Goal: Information Seeking & Learning: Learn about a topic

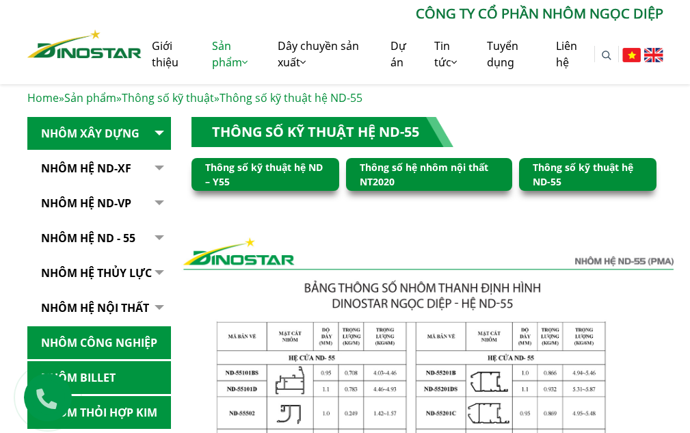
scroll to position [222, 0]
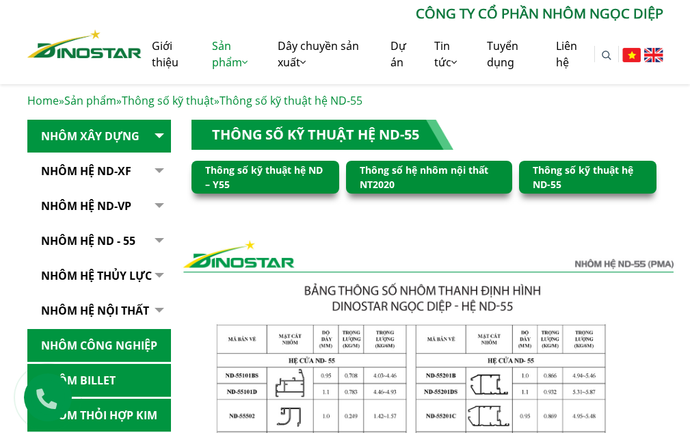
click at [588, 167] on link "Thông số kỹ thuật hệ ND-55" at bounding box center [582, 176] width 100 height 27
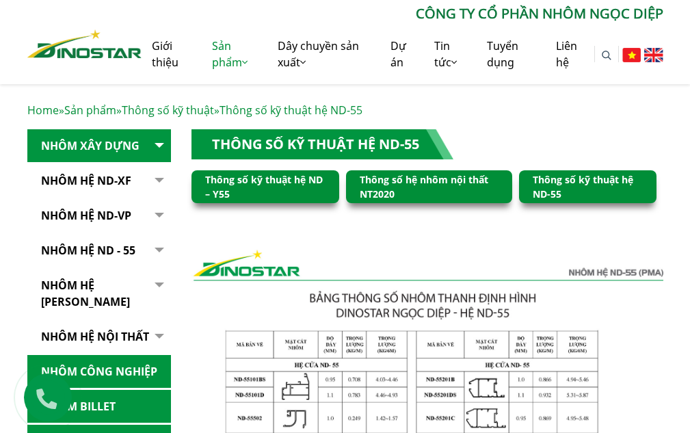
scroll to position [178, 0]
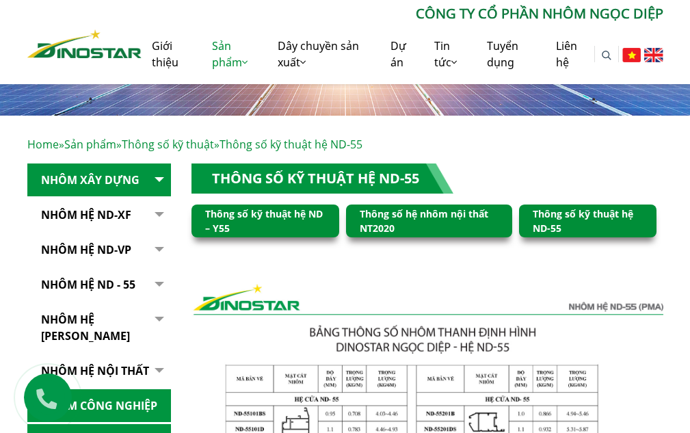
click at [292, 222] on div "Thông số kỹ thuật hệ ND – Y55" at bounding box center [265, 220] width 148 height 33
click at [285, 211] on link "Thông số kỹ thuật hệ ND – Y55" at bounding box center [264, 220] width 118 height 27
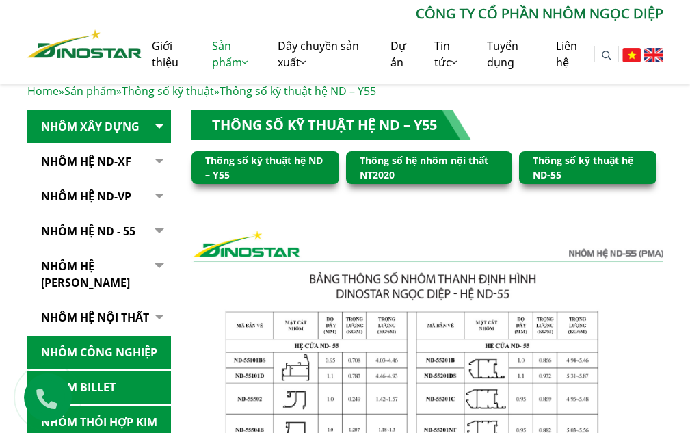
scroll to position [229, 0]
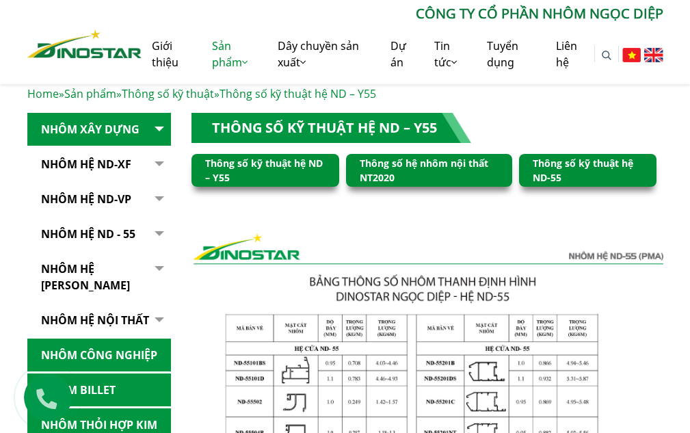
click at [105, 167] on link "Nhôm Hệ ND-XF" at bounding box center [99, 164] width 144 height 33
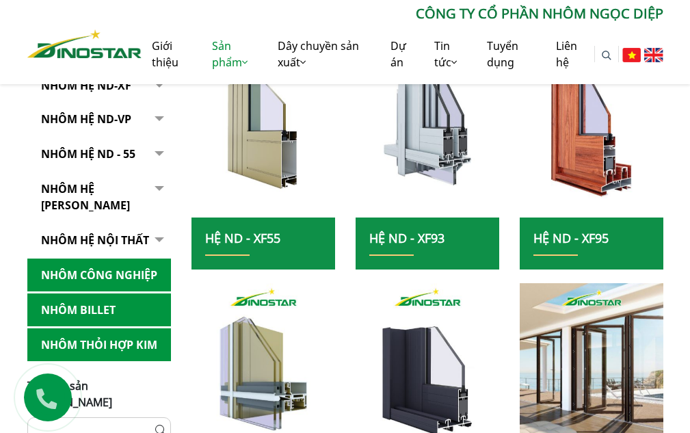
scroll to position [347, 0]
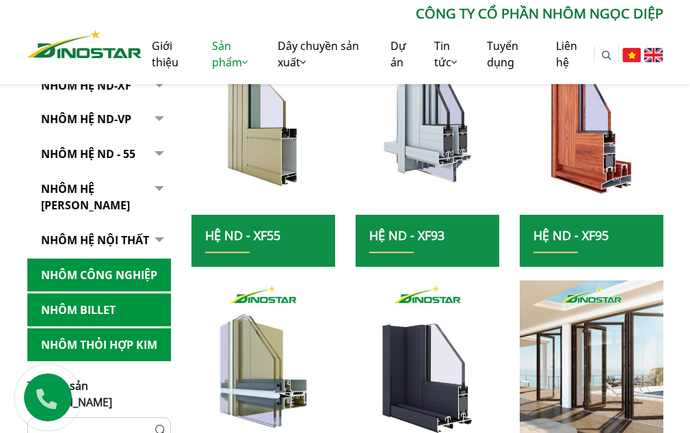
click at [219, 234] on link "Hệ ND - XF55" at bounding box center [242, 235] width 75 height 16
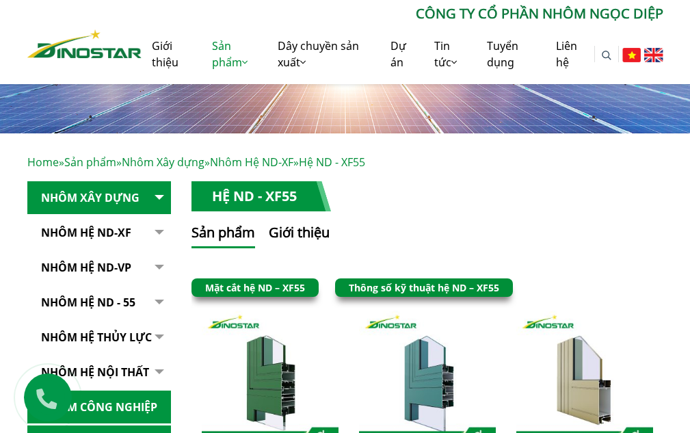
scroll to position [163, 0]
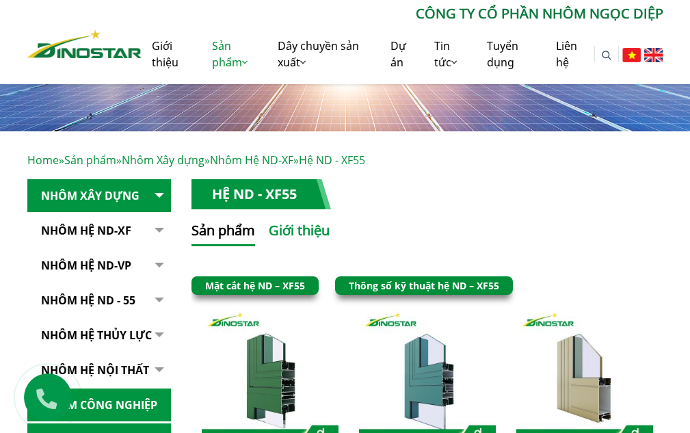
click at [303, 232] on button "Giới thiệu" at bounding box center [299, 233] width 61 height 26
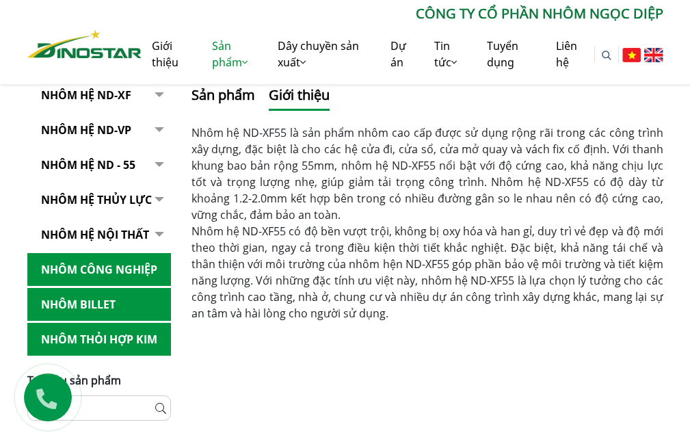
scroll to position [259, 0]
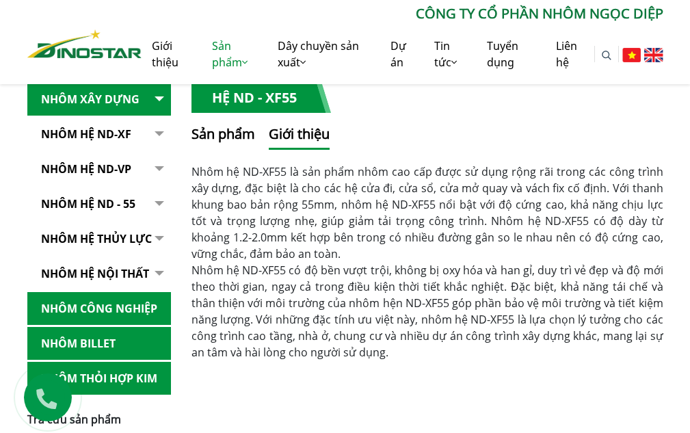
click at [159, 131] on button "button" at bounding box center [157, 134] width 27 height 33
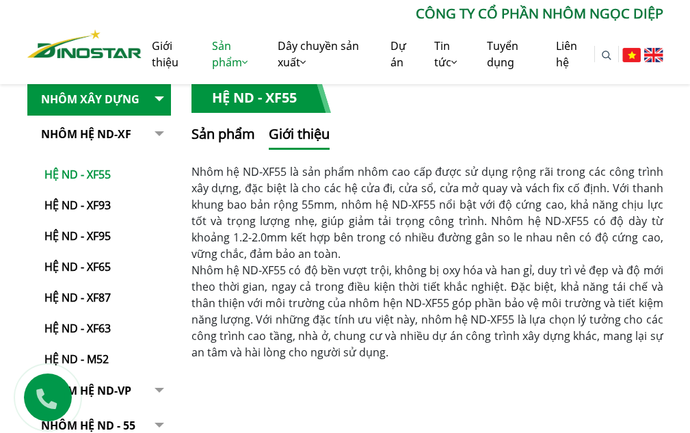
click at [87, 167] on link "Hệ ND - XF55" at bounding box center [102, 167] width 137 height 31
